Goal: Answer question/provide support: Answer question/provide support

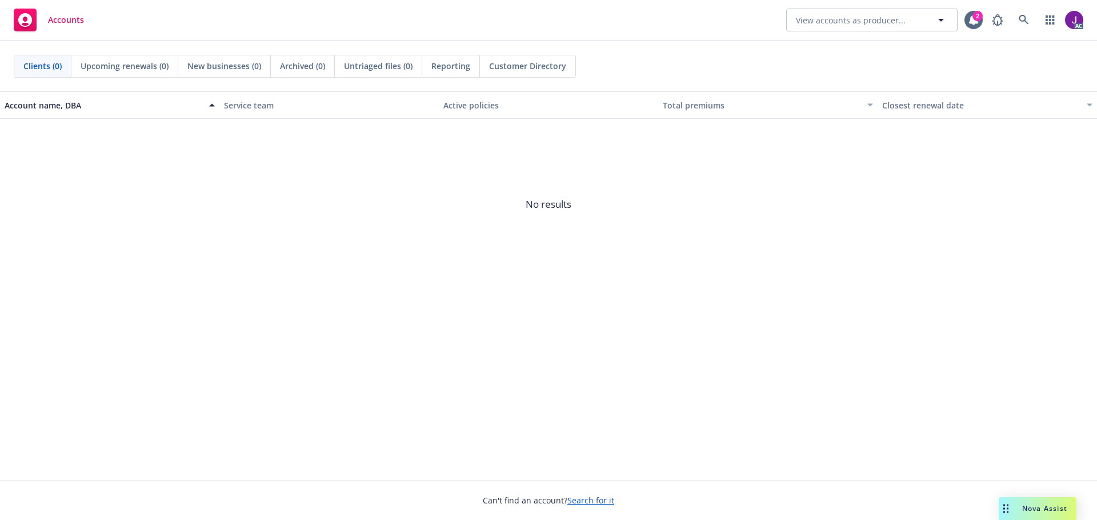
click at [1023, 507] on span "Nova Assist" at bounding box center [1044, 509] width 45 height 10
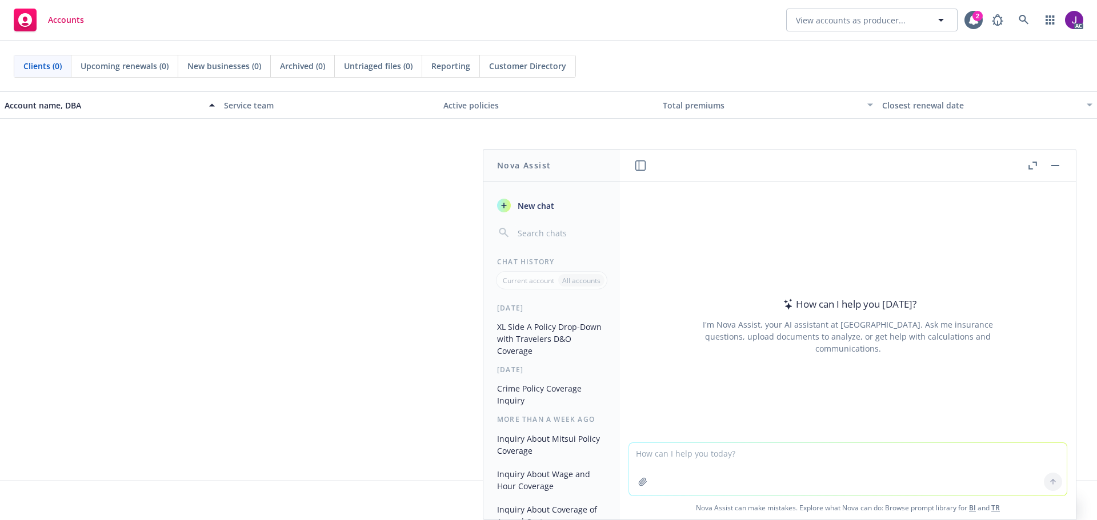
click at [671, 460] on textarea at bounding box center [848, 469] width 438 height 53
type textarea "Is this complaint covered under this EPL Policy"
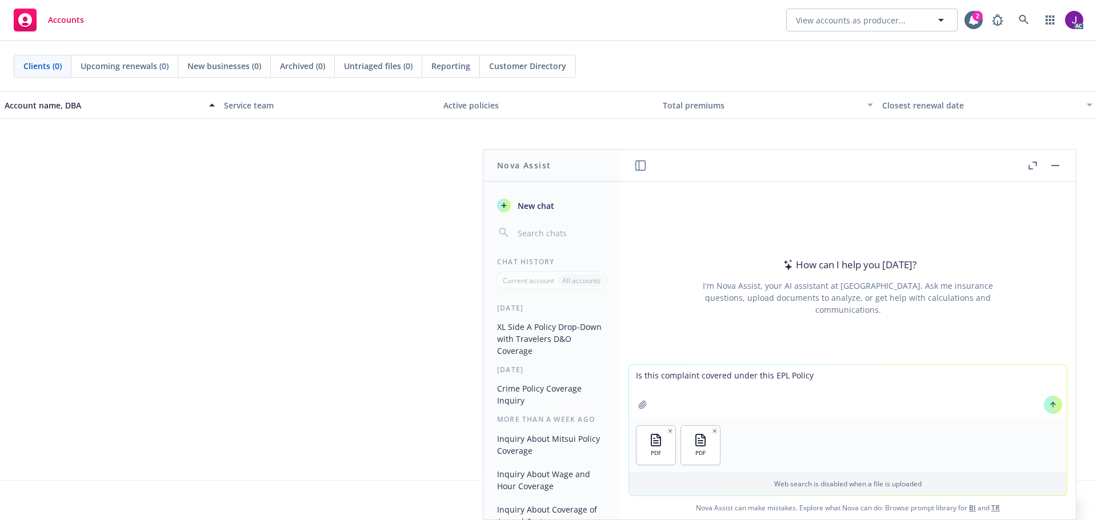
click at [821, 394] on textarea "Is this complaint covered under this EPL Policy" at bounding box center [848, 392] width 438 height 54
click at [1051, 405] on icon at bounding box center [1053, 404] width 5 height 2
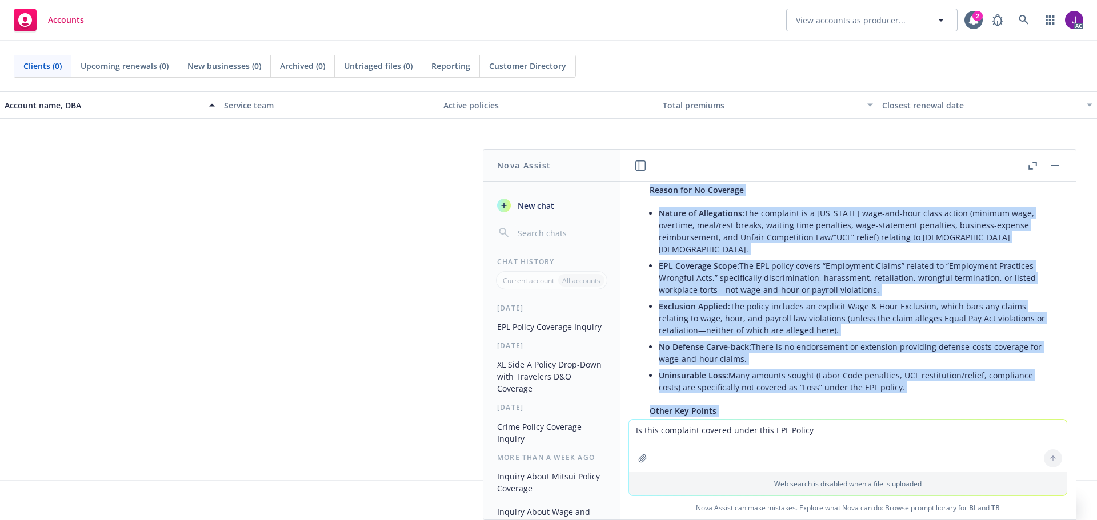
scroll to position [50, 0]
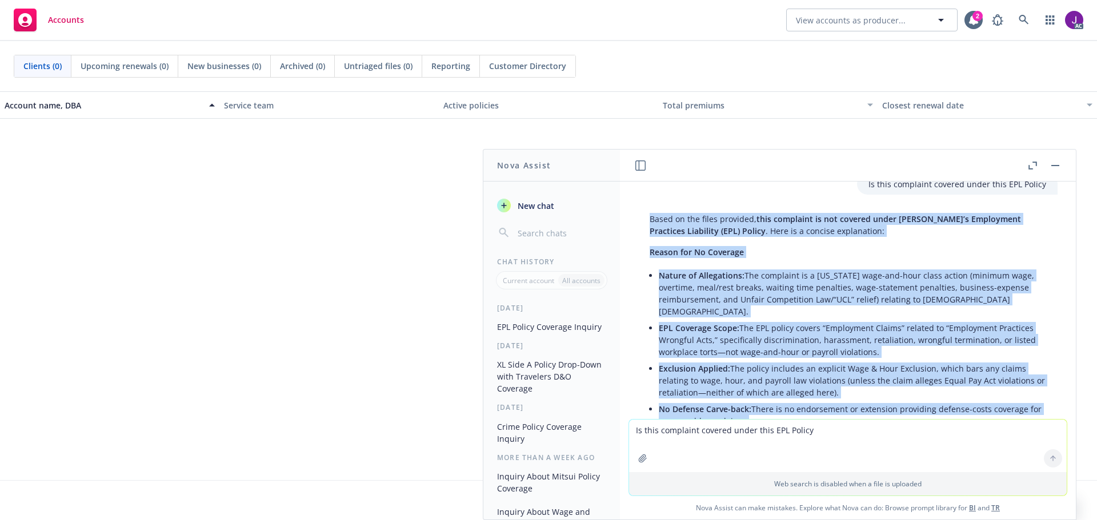
drag, startPoint x: 834, startPoint y: 304, endPoint x: 640, endPoint y: 224, distance: 210.1
click at [640, 224] on div "Based on the files provided, this complaint is not covered under [PERSON_NAME]’…" at bounding box center [847, 514] width 419 height 611
copy div "Lorem ip dol sitam consecte, adip elitseddo ei tem incidid utlab Etdo’m Aliquae…"
